Goal: Navigation & Orientation: Find specific page/section

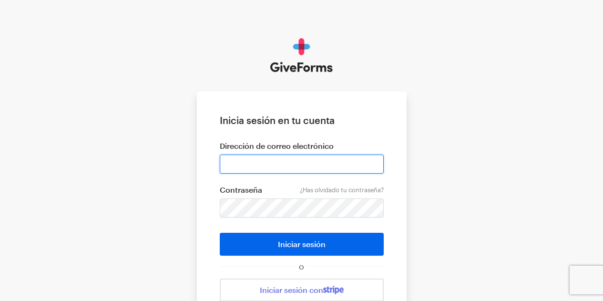
type input "[EMAIL_ADDRESS][DOMAIN_NAME]"
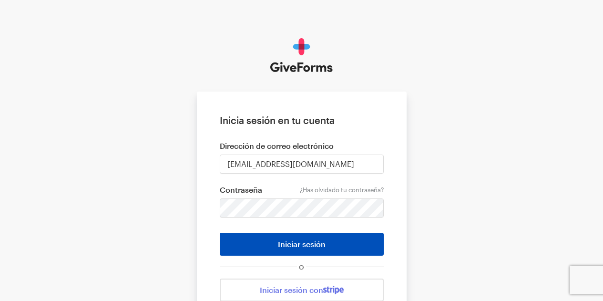
click at [299, 246] on font "Iniciar sesión" at bounding box center [302, 243] width 48 height 9
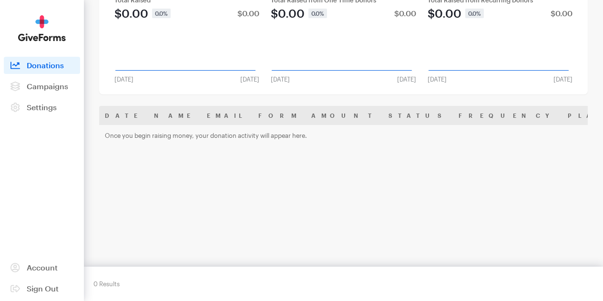
scroll to position [96, 0]
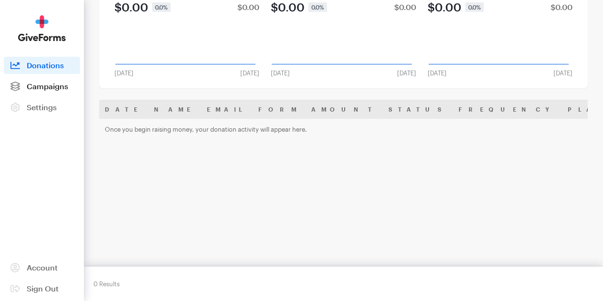
click at [61, 91] on span "Campaigns" at bounding box center [47, 85] width 41 height 9
